Goal: Find specific page/section: Find specific page/section

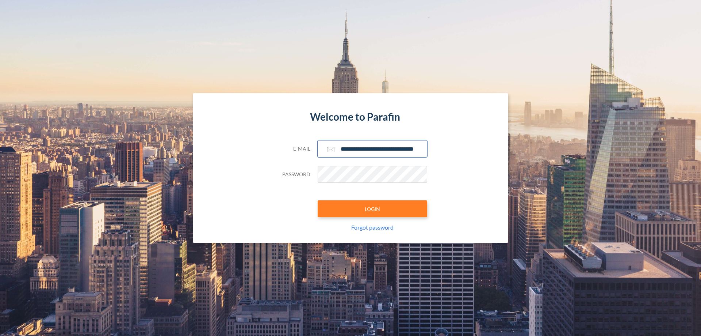
type input "**********"
click at [373, 209] on button "LOGIN" at bounding box center [373, 208] width 110 height 17
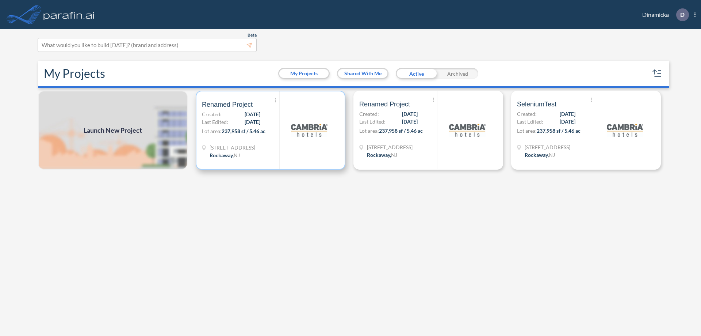
scroll to position [2, 0]
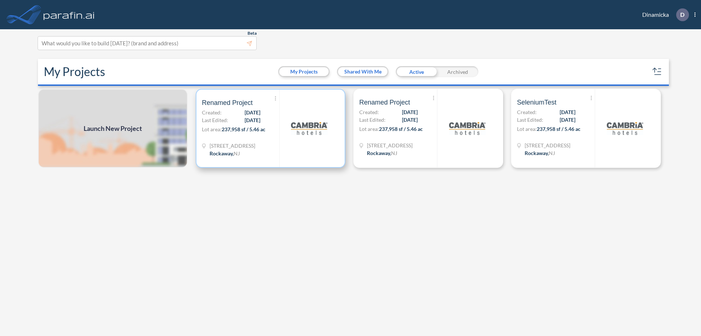
click at [271, 128] on p "Lot area: 237,958 sf / 5.46 ac" at bounding box center [240, 130] width 77 height 11
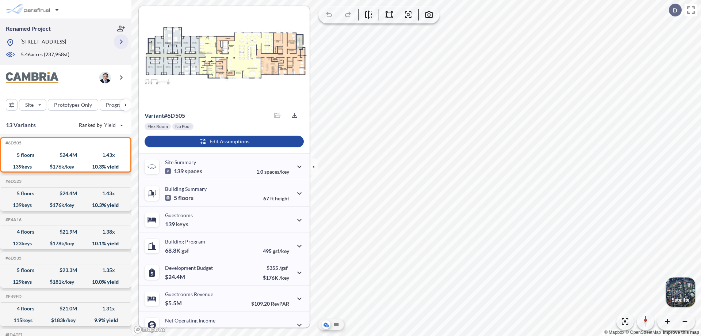
click at [121, 42] on icon "button" at bounding box center [121, 41] width 9 height 9
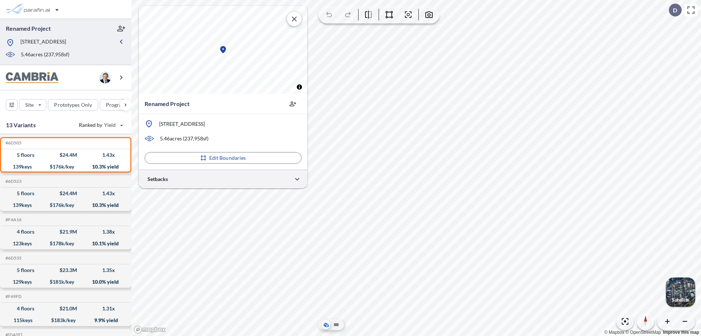
click at [223, 179] on div at bounding box center [223, 178] width 169 height 19
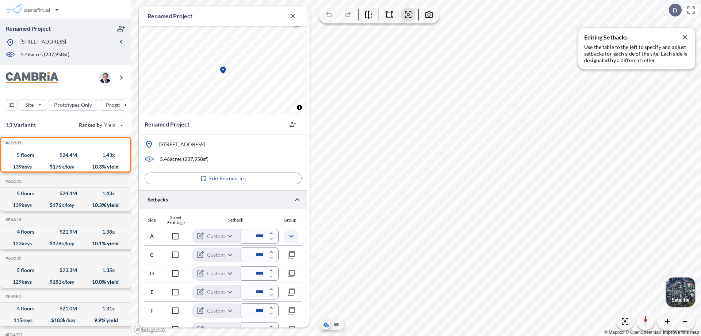
scroll to position [179, 0]
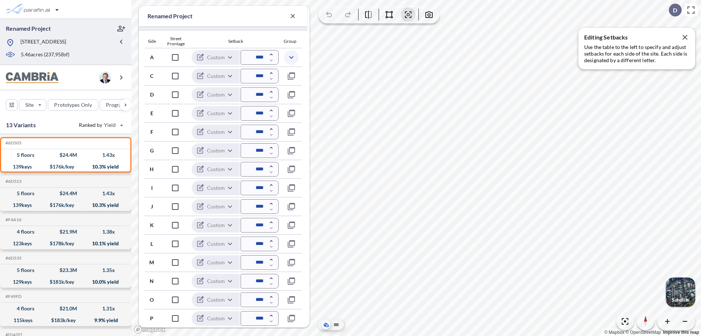
click at [291, 57] on icon "button" at bounding box center [291, 57] width 9 height 9
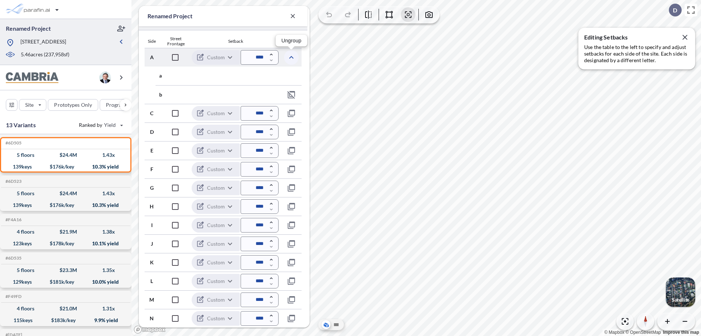
scroll to position [216, 0]
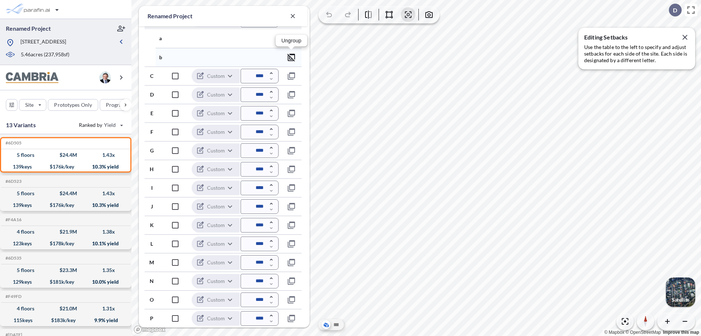
click at [291, 57] on icon "button" at bounding box center [291, 57] width 9 height 9
